Goal: Information Seeking & Learning: Understand process/instructions

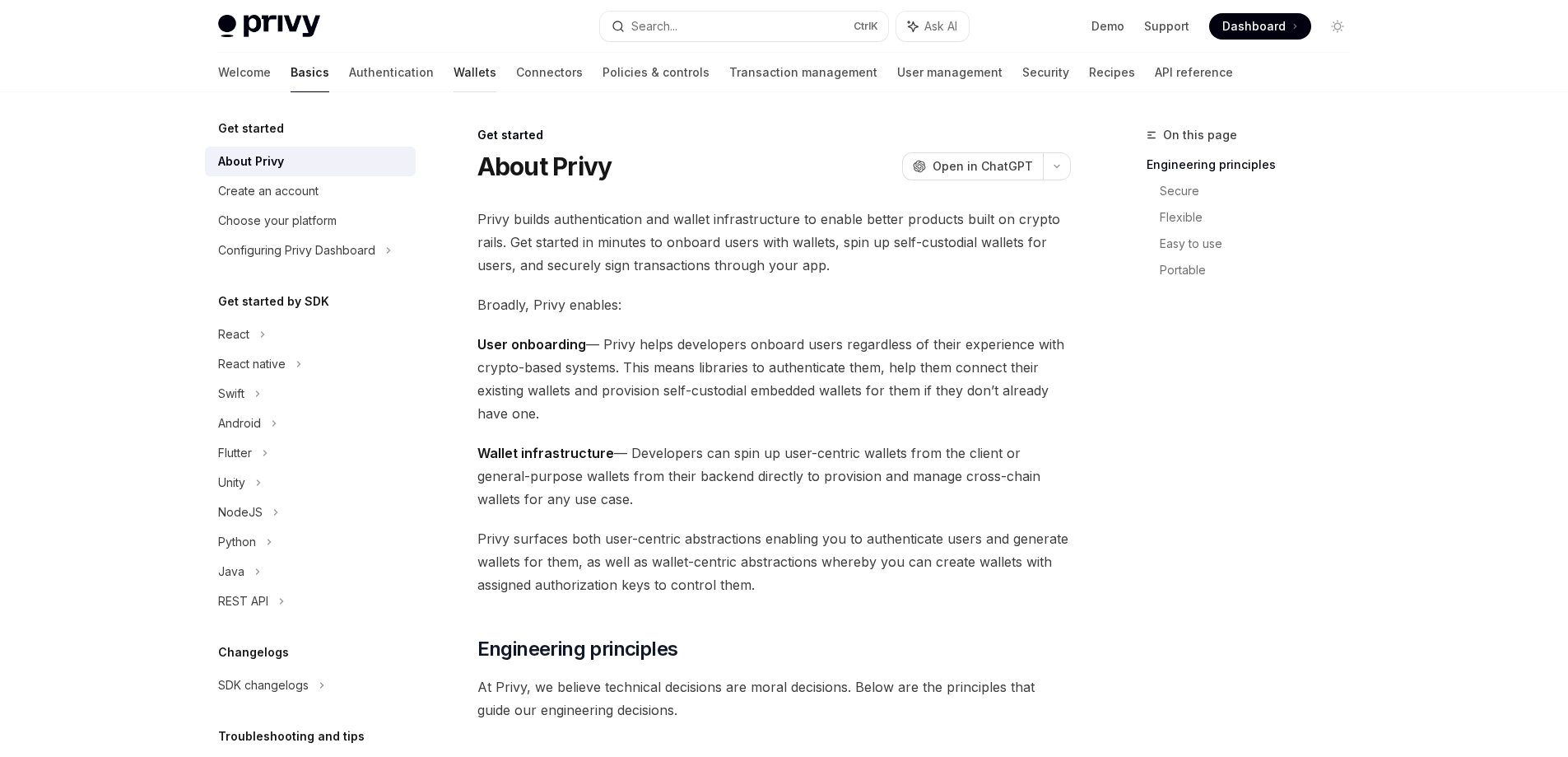
click at [453, 74] on link "Wallets" at bounding box center [474, 72] width 43 height 39
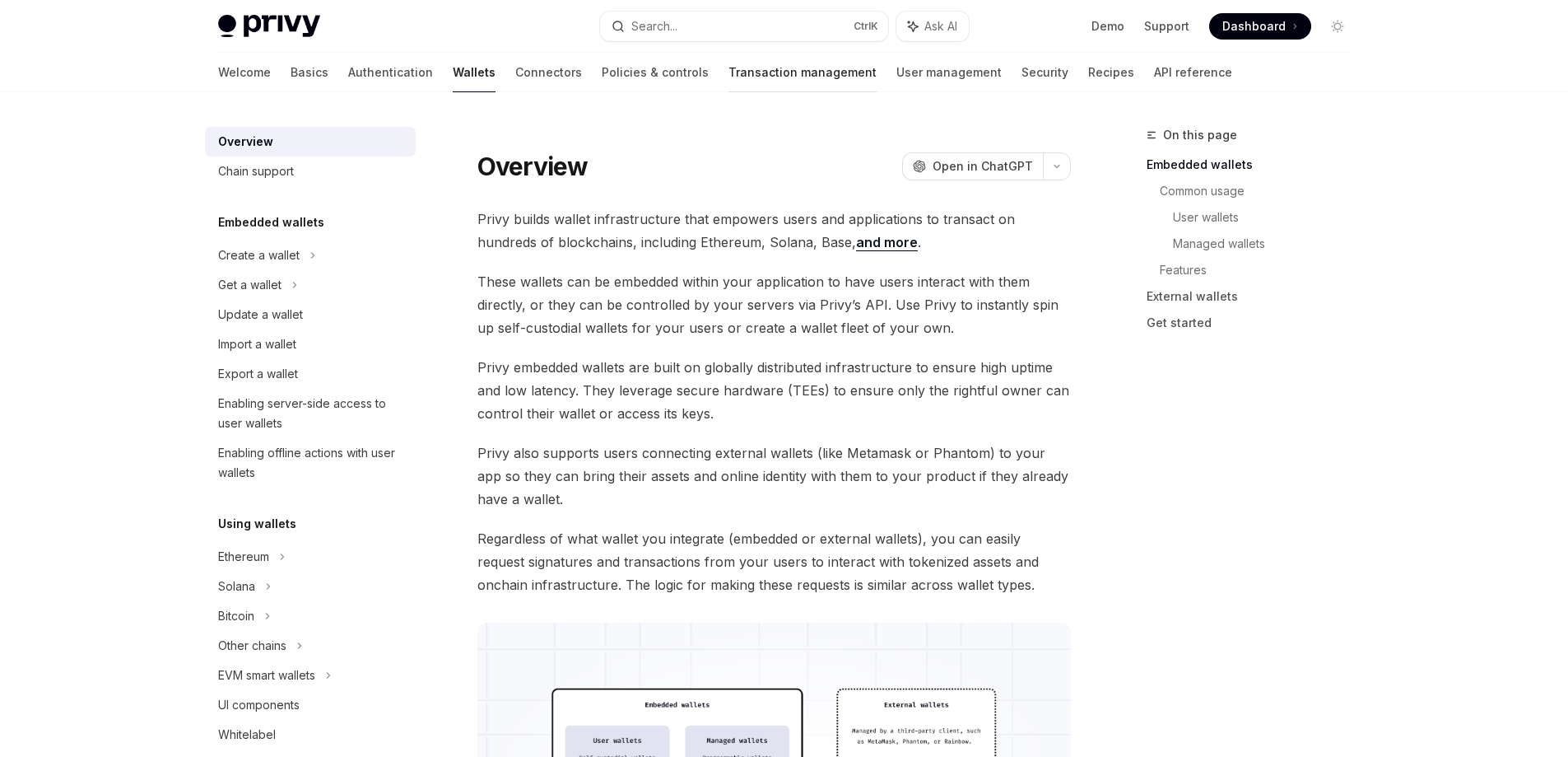
click at [728, 67] on link "Transaction management" at bounding box center [802, 72] width 148 height 39
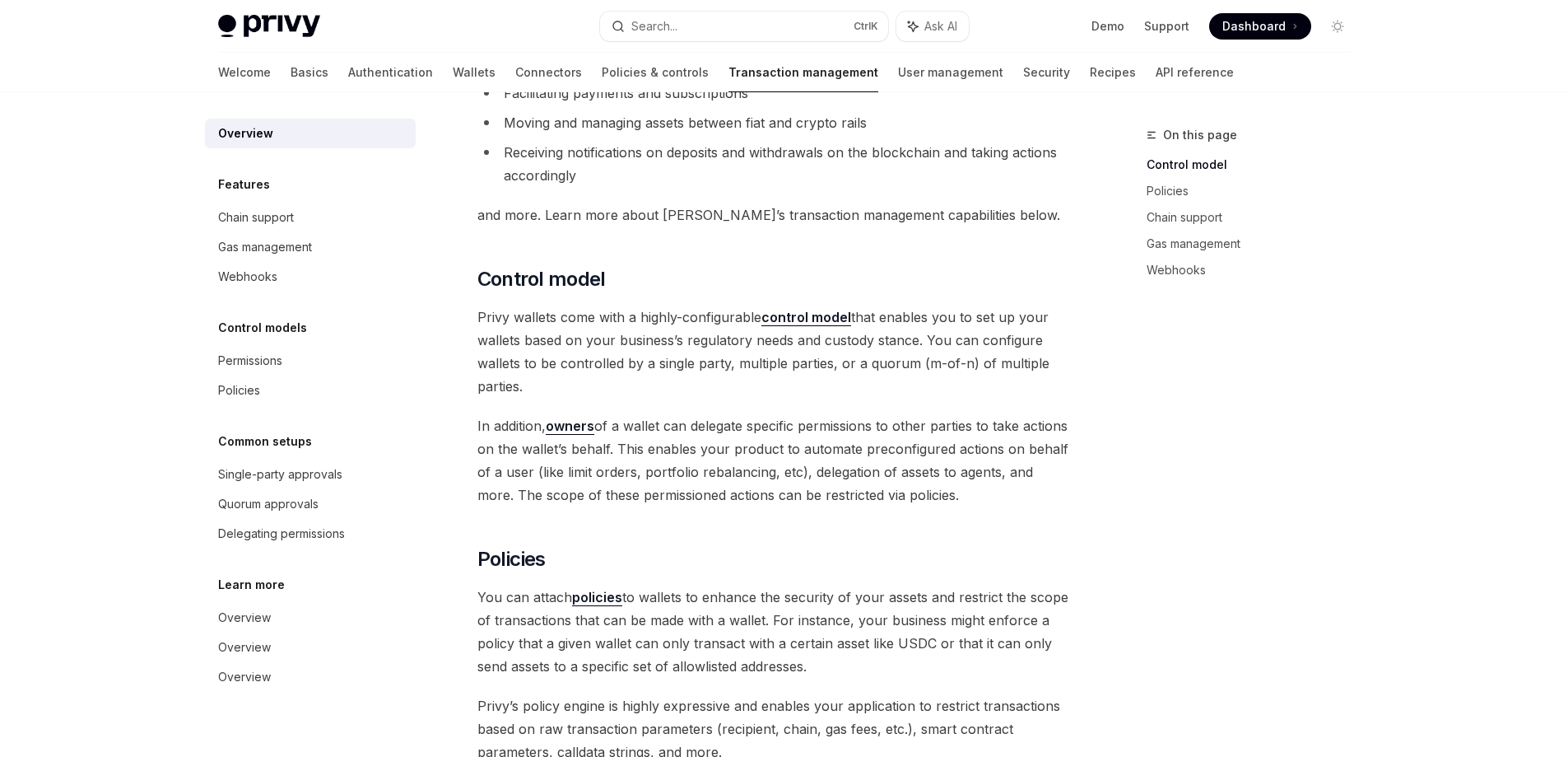
scroll to position [198, 0]
click at [290, 77] on link "Basics" at bounding box center [310, 72] width 38 height 39
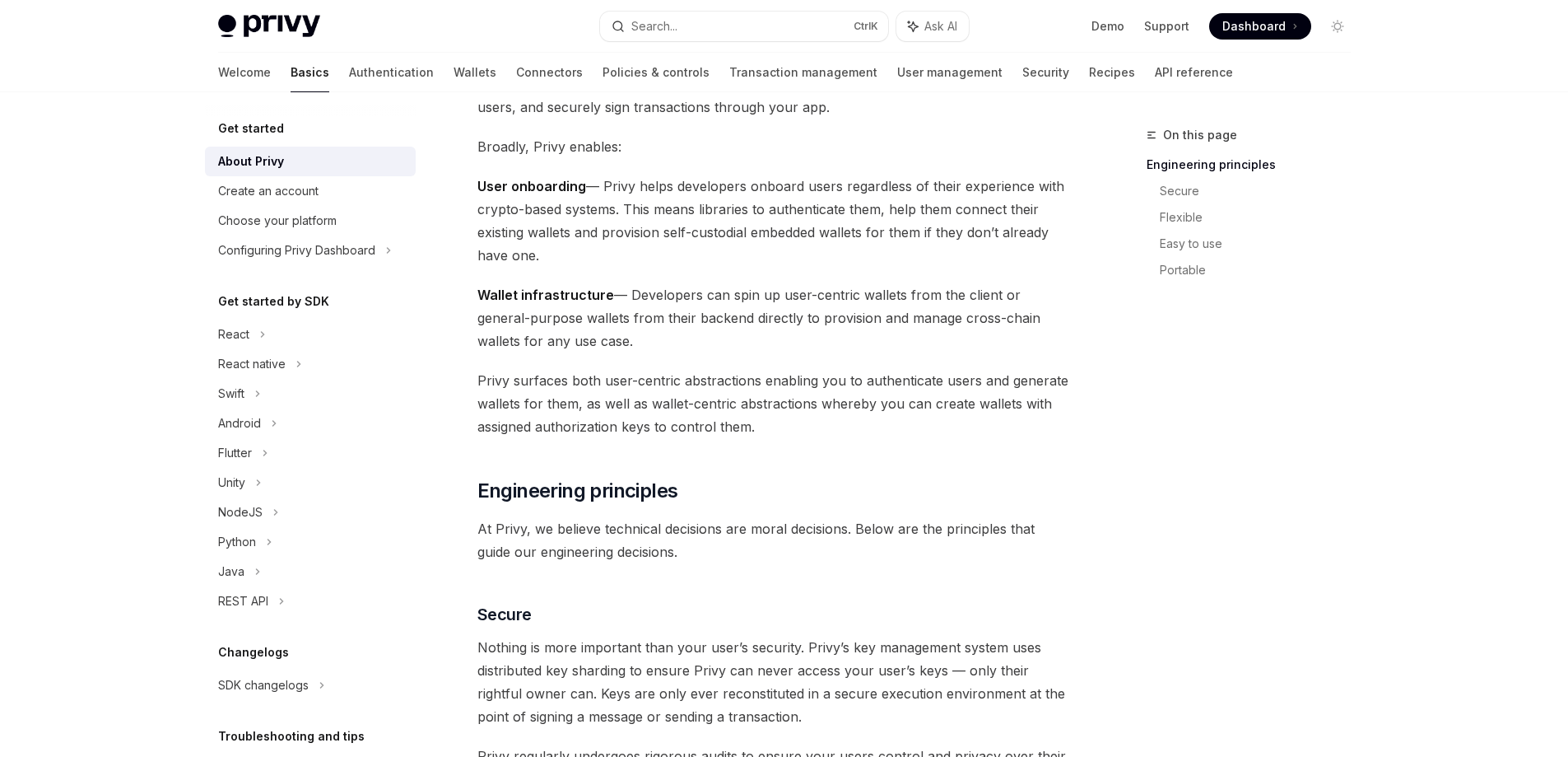
scroll to position [395, 0]
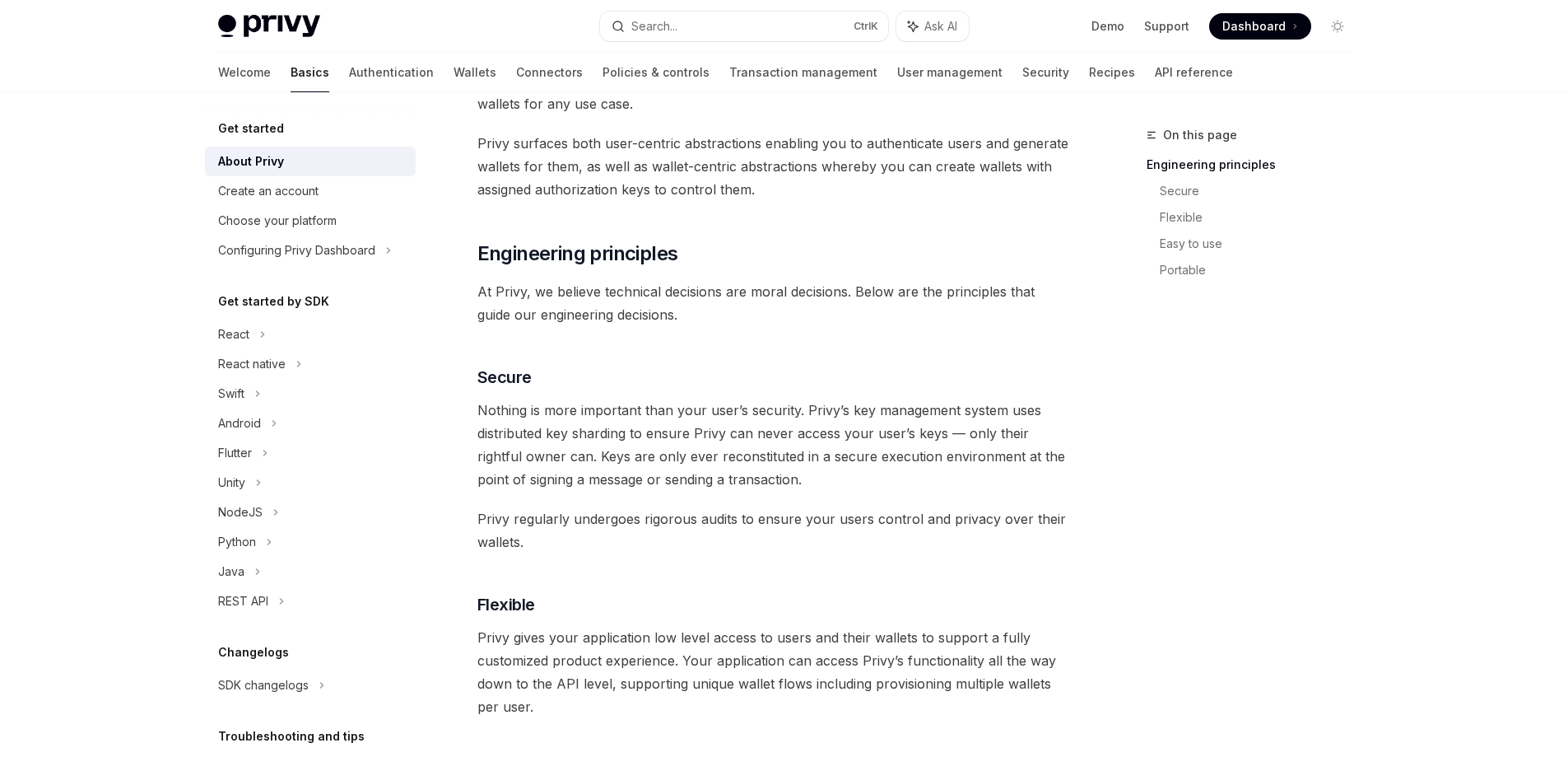
click at [247, 25] on img at bounding box center [270, 26] width 102 height 23
type textarea "*"
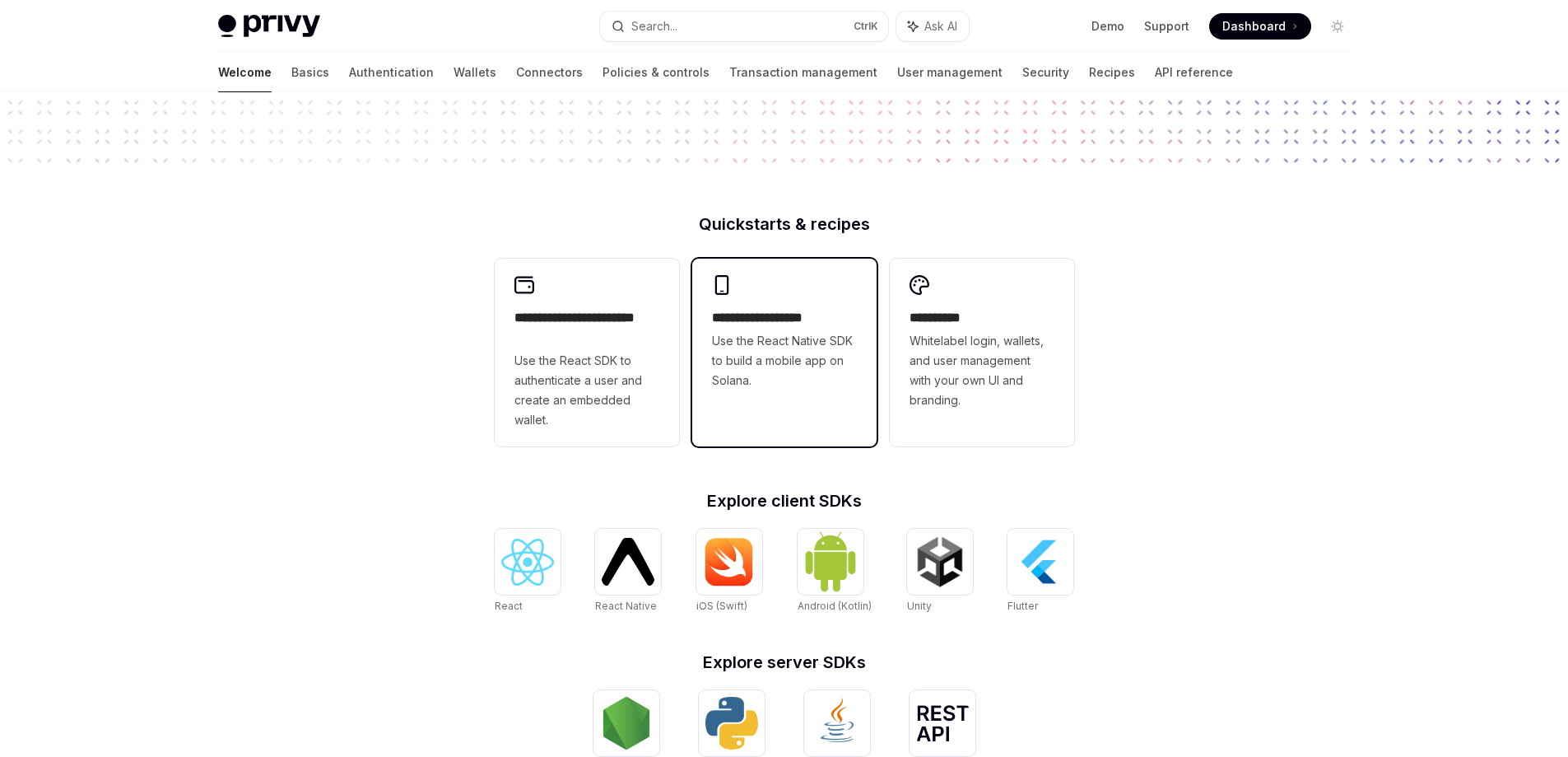
scroll to position [395, 0]
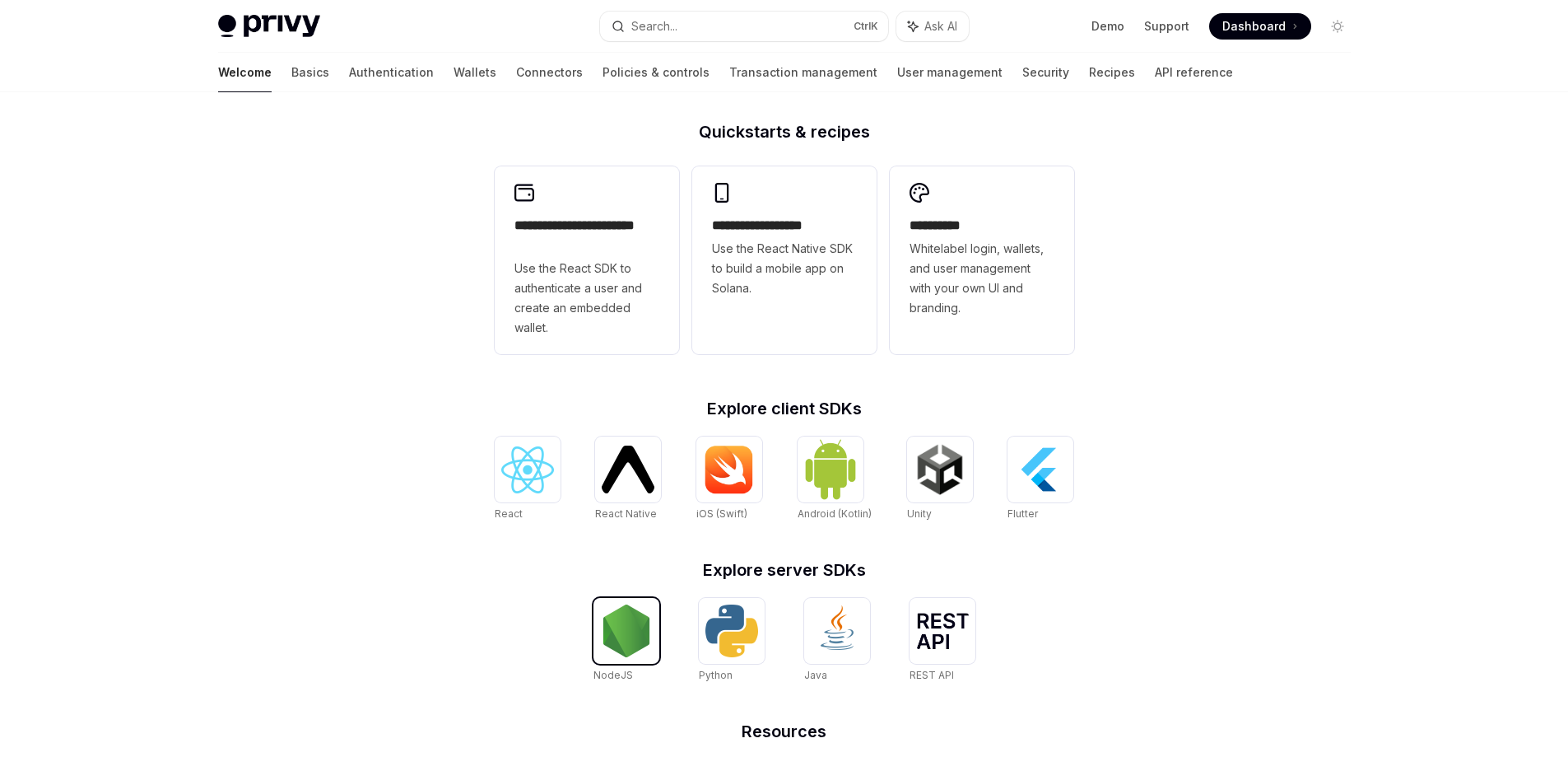
click at [637, 657] on img at bounding box center [626, 631] width 53 height 53
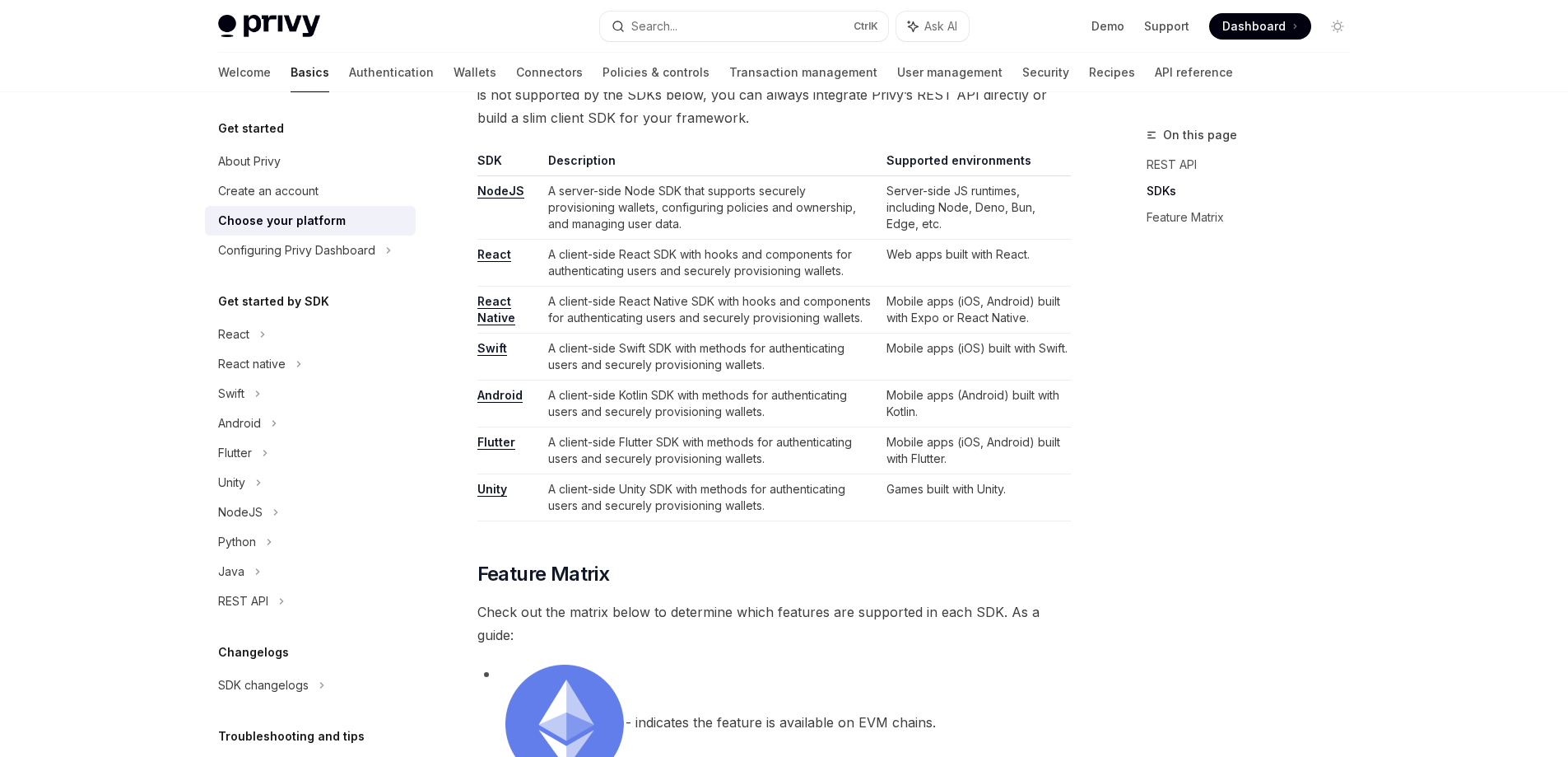
scroll to position [988, 0]
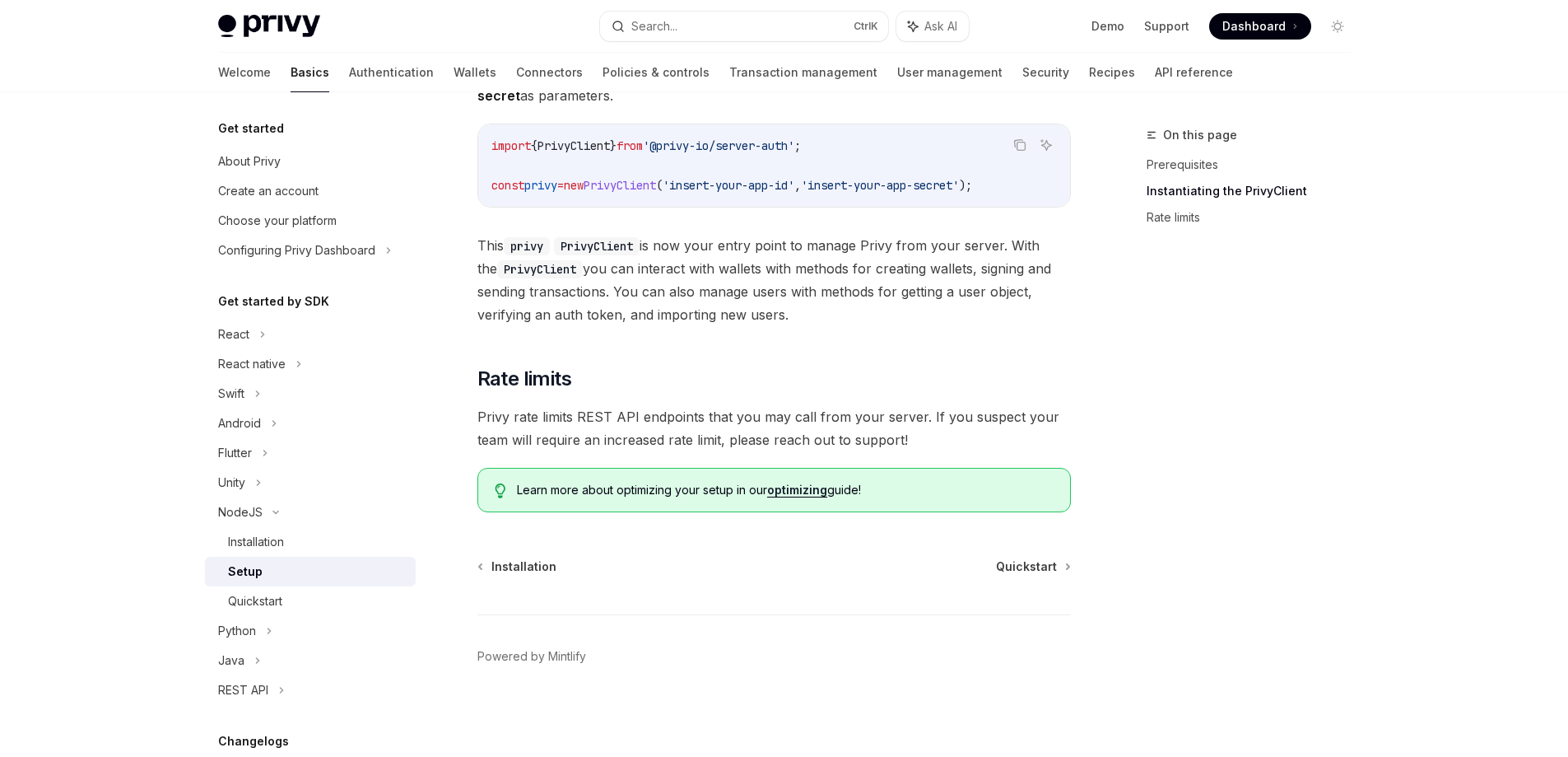
type textarea "*"
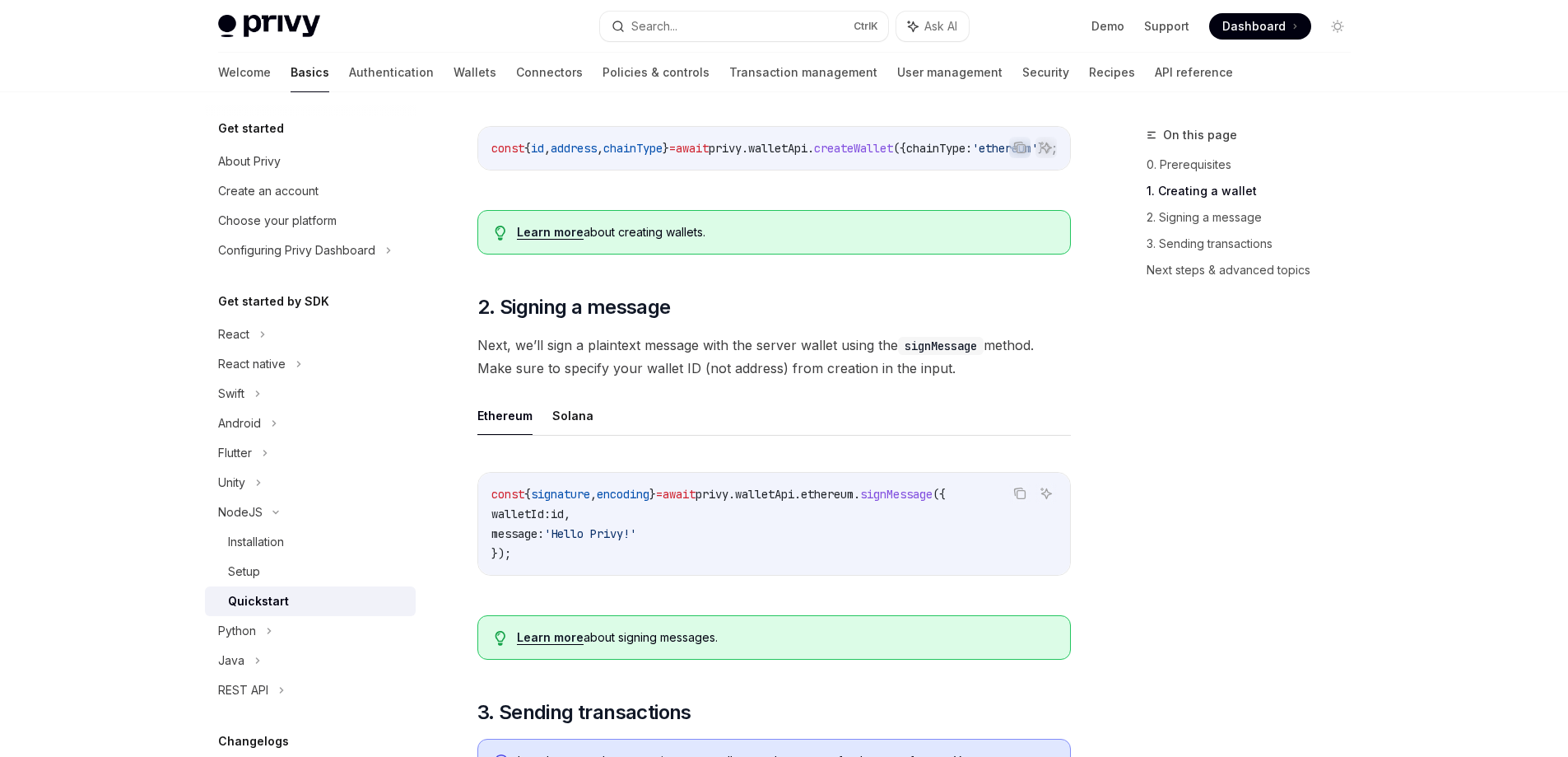
scroll to position [494, 0]
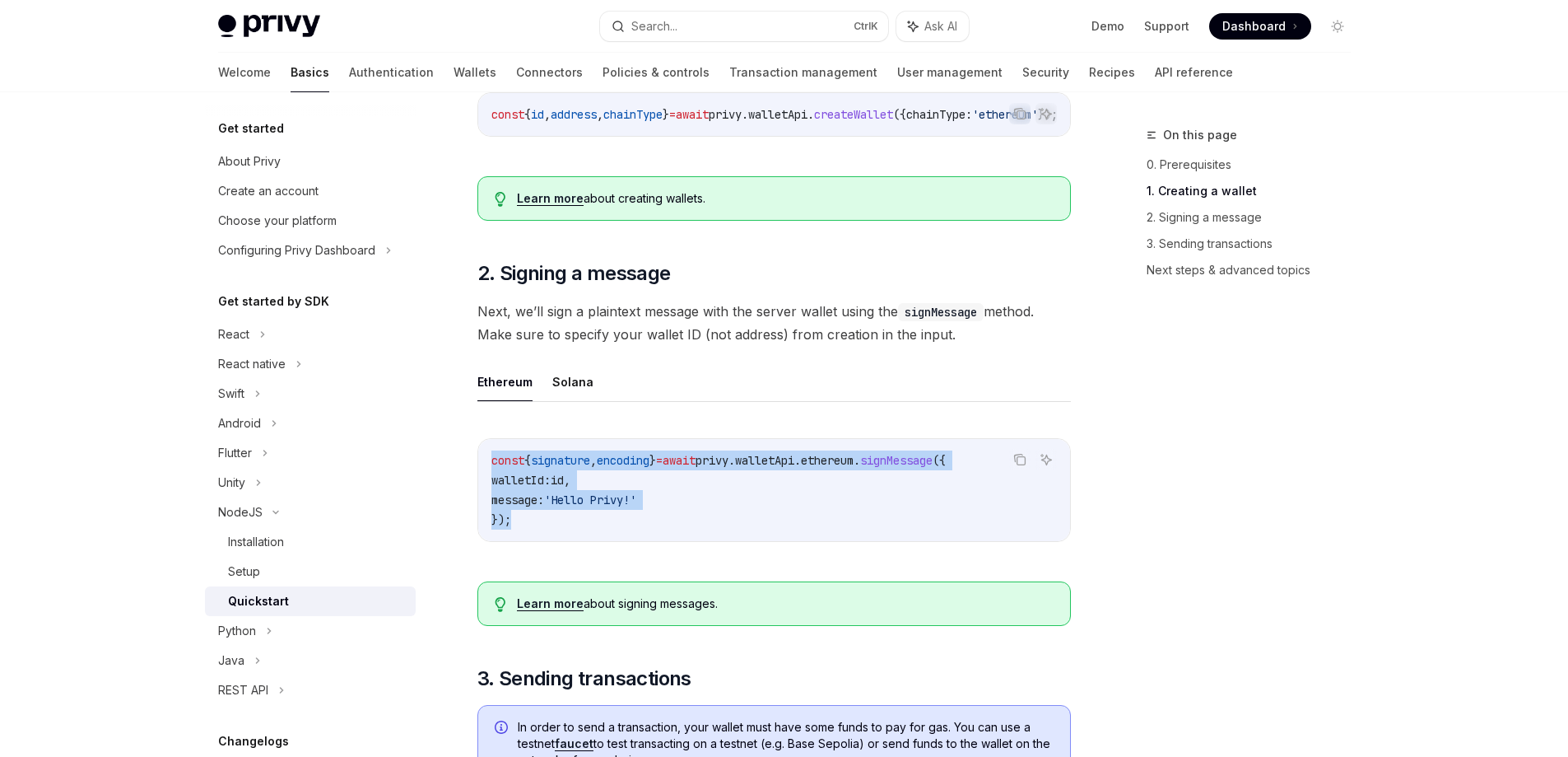
drag, startPoint x: 488, startPoint y: 459, endPoint x: 527, endPoint y: 537, distance: 87.2
click at [527, 537] on div "const { signature , encoding } = await privy . walletApi . ethereum . signMessa…" at bounding box center [774, 490] width 592 height 102
copy code "const { signature , encoding } = await privy . walletApi . ethereum . signMessa…"
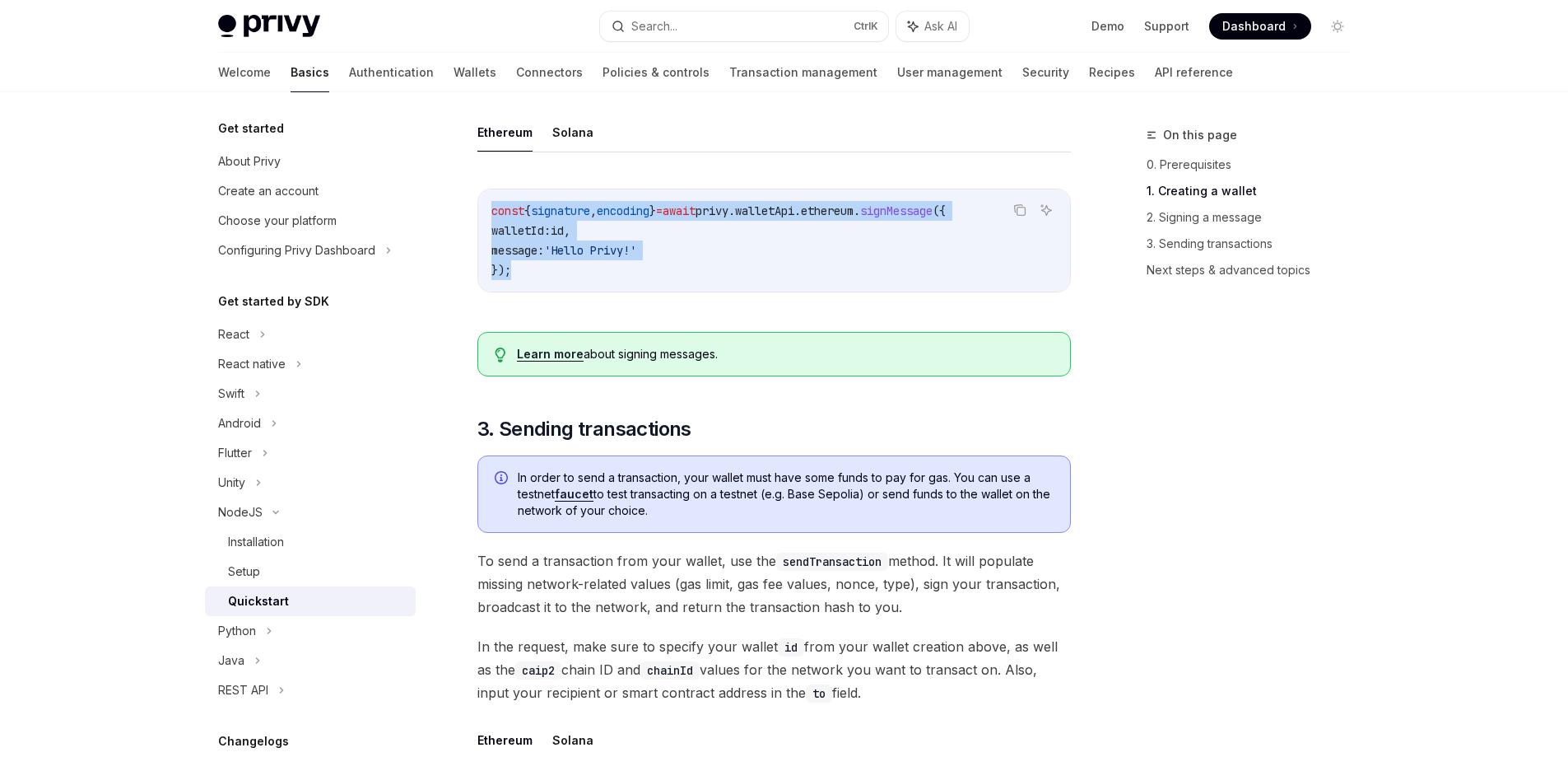
scroll to position [791, 0]
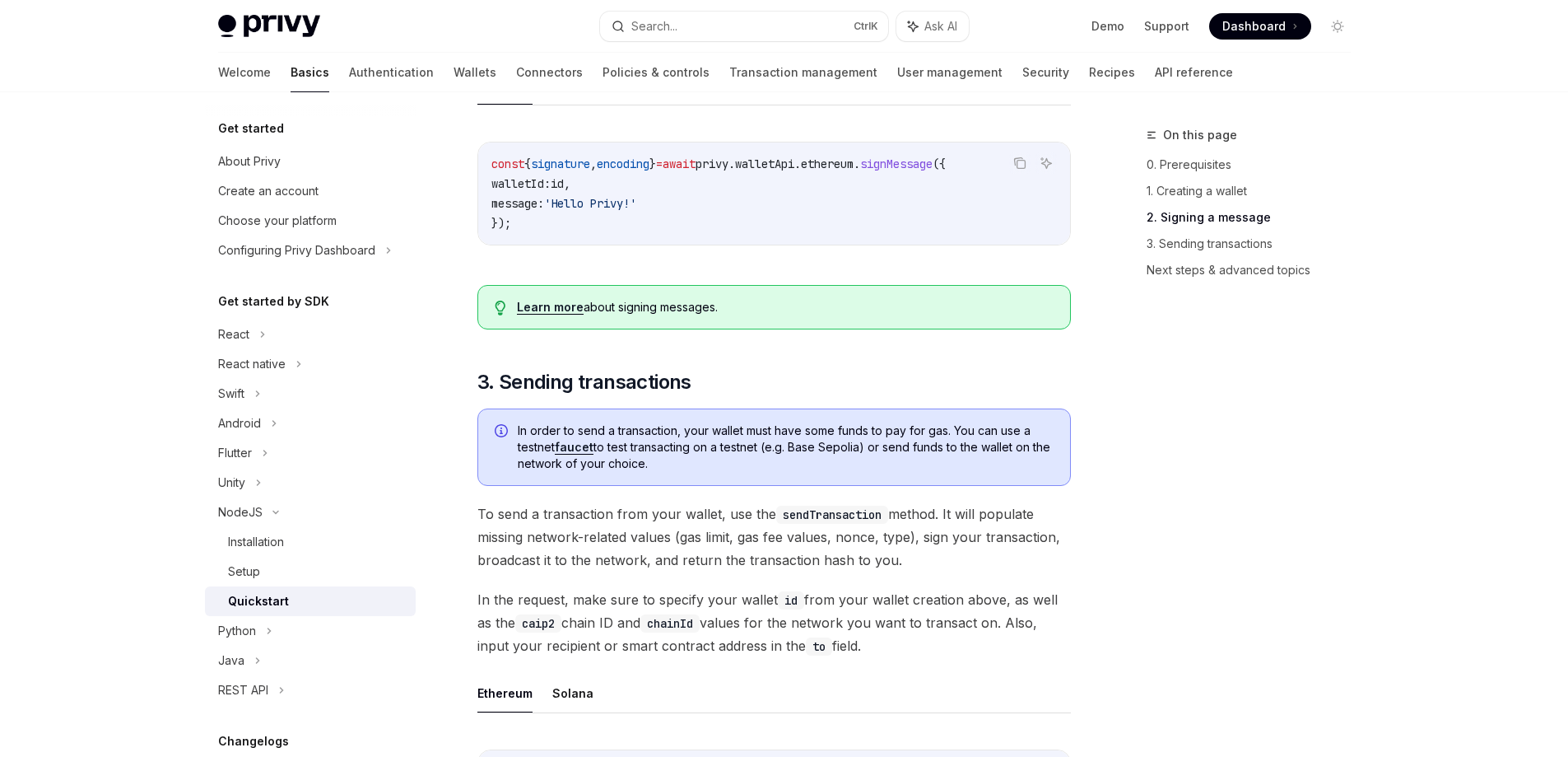
click at [1208, 331] on div "On this page 0. Prerequisites 1. Creating a wallet 2. Signing a message 3. Send…" at bounding box center [1238, 440] width 250 height 631
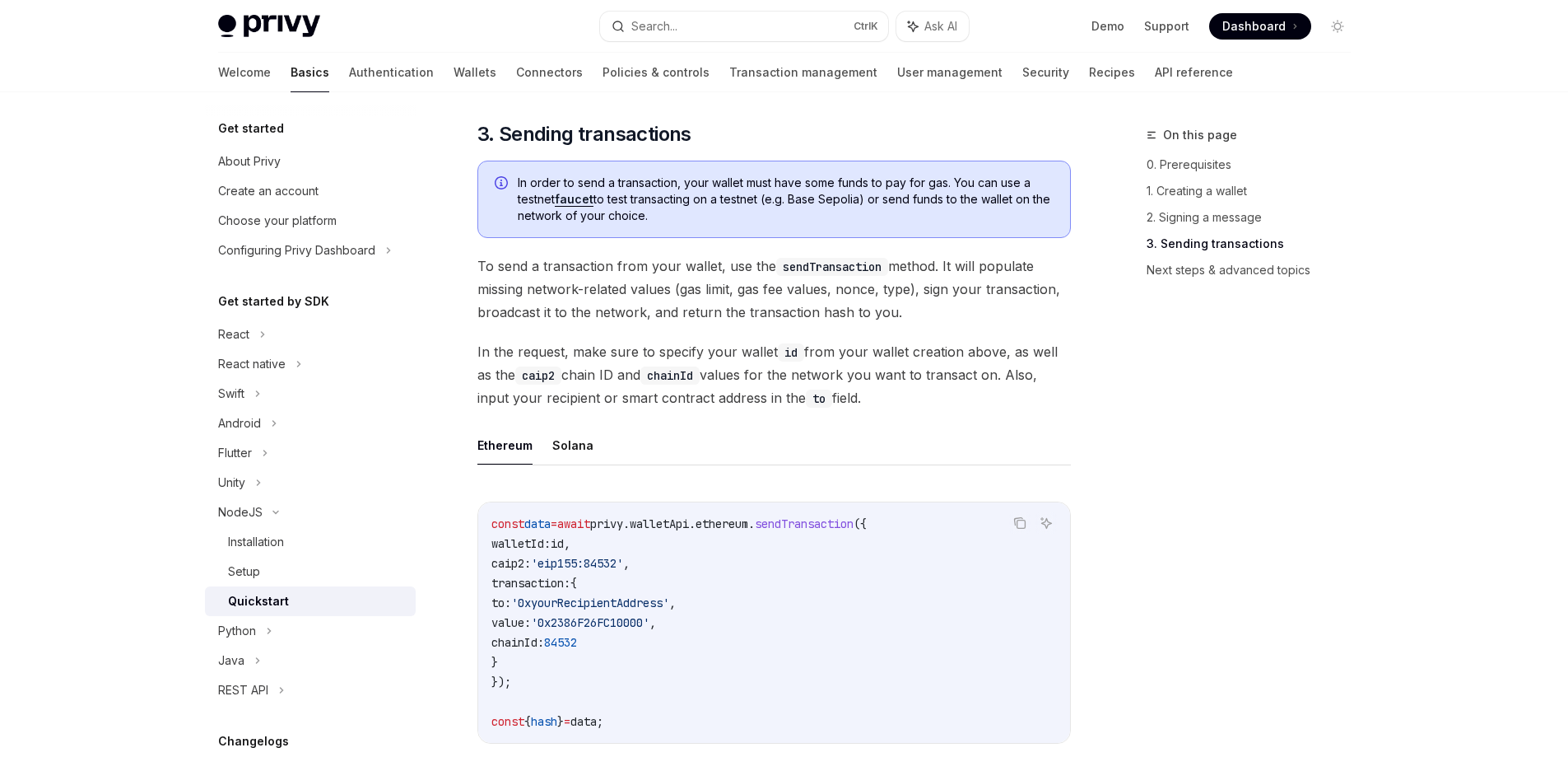
scroll to position [1087, 0]
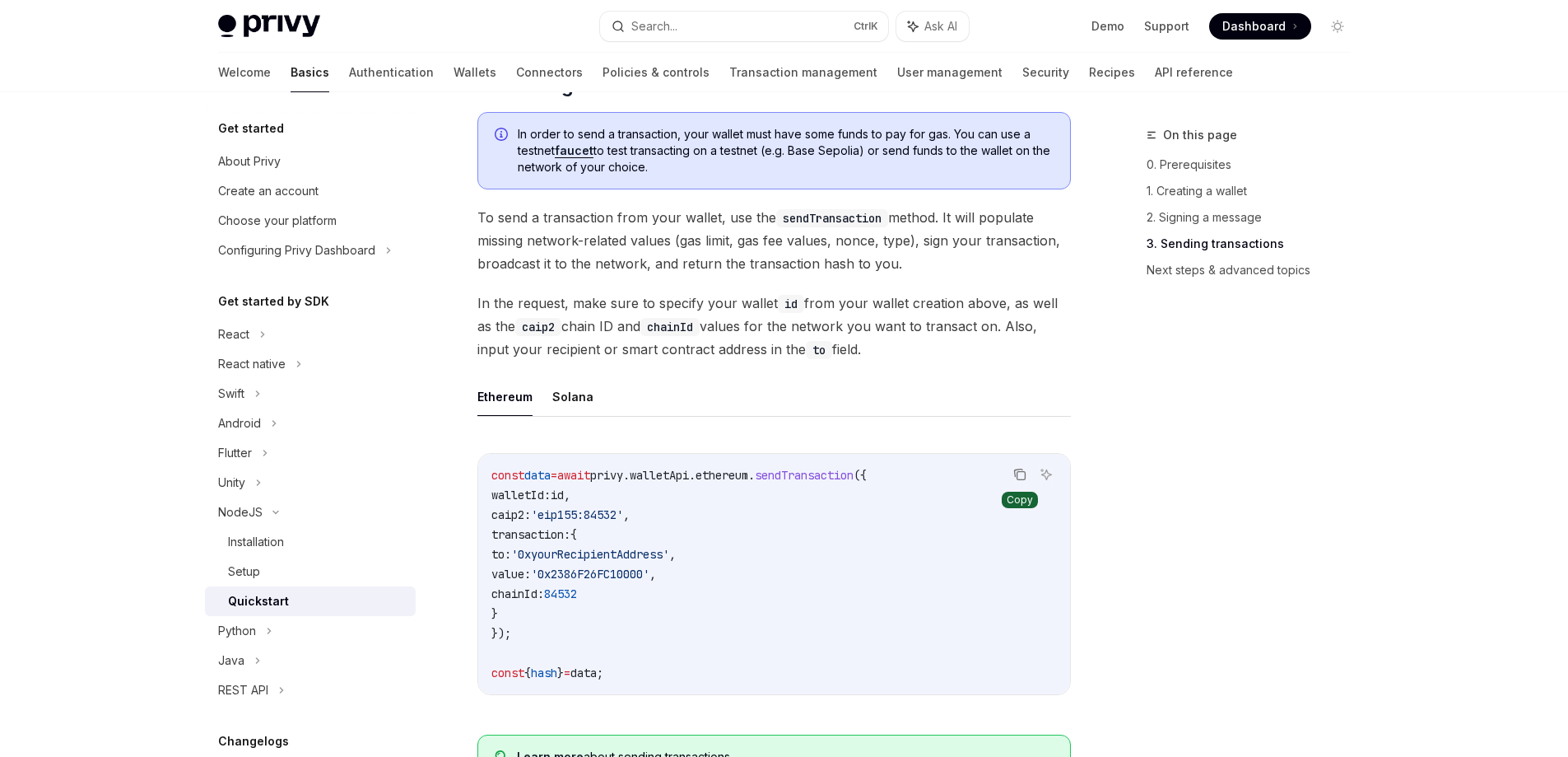
click at [1019, 481] on icon "Copy the contents from the code block" at bounding box center [1020, 474] width 13 height 13
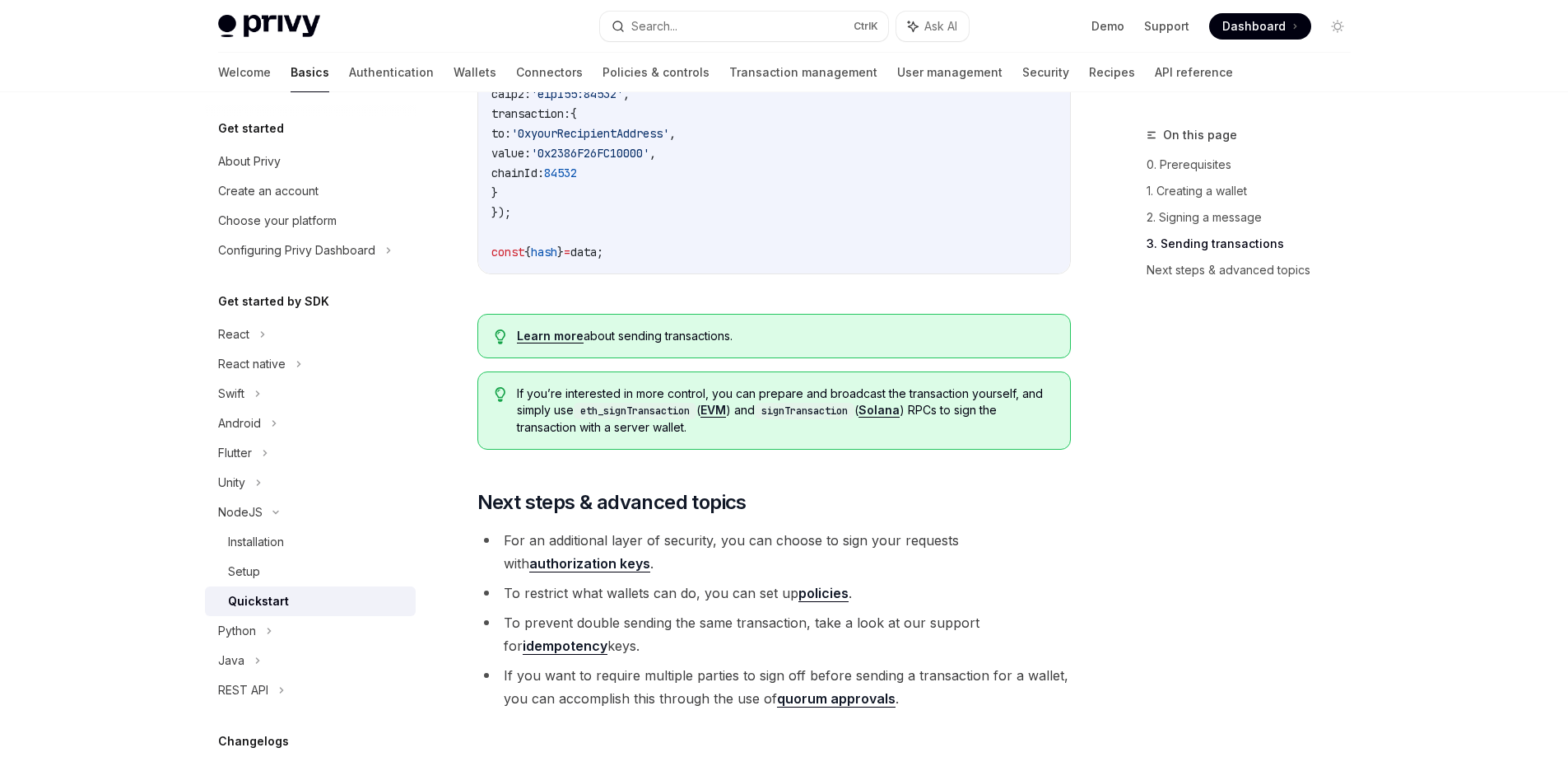
scroll to position [1581, 0]
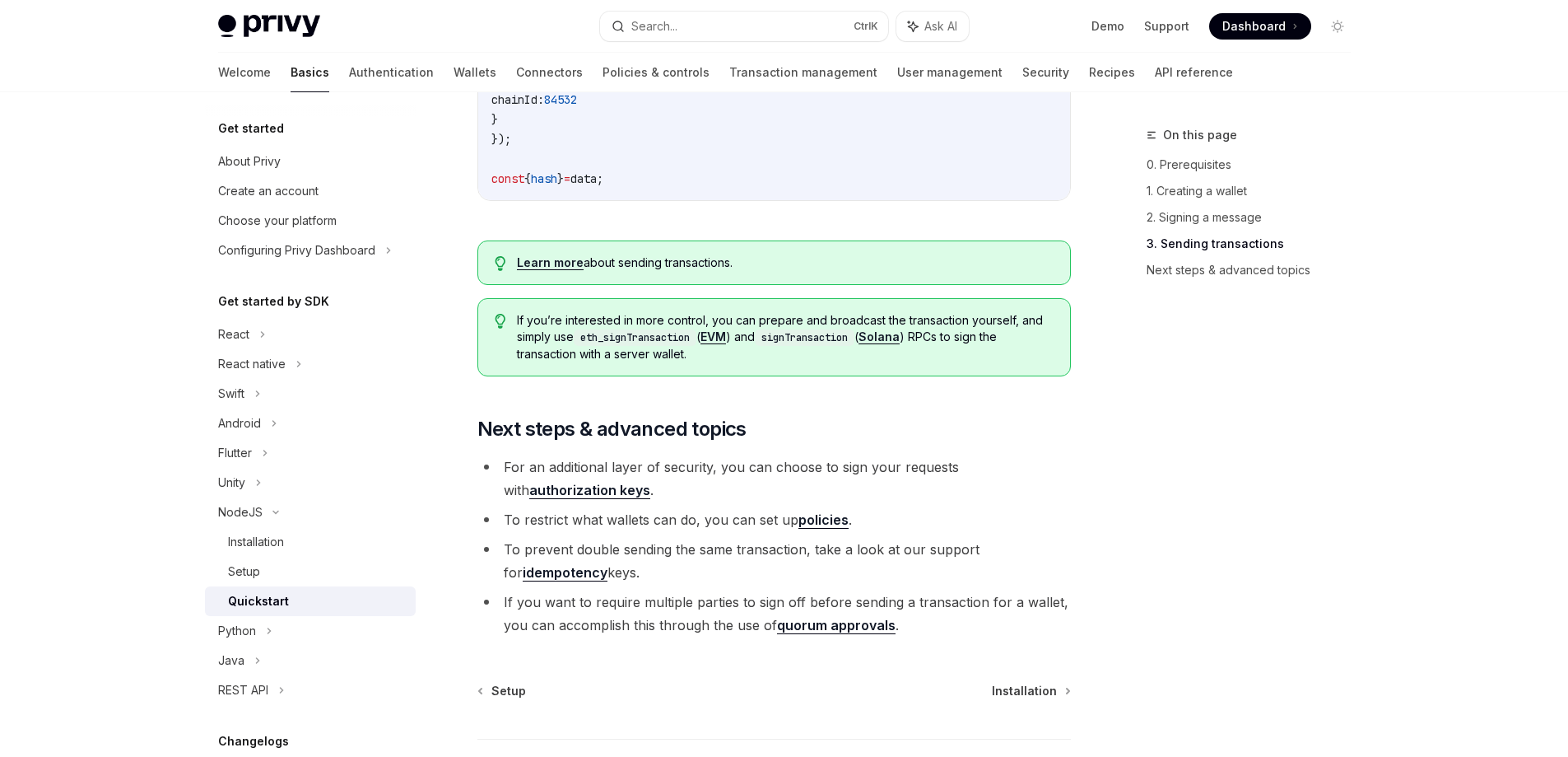
click at [1239, 30] on span "Dashboard" at bounding box center [1254, 26] width 64 height 16
